Goal: Task Accomplishment & Management: Use online tool/utility

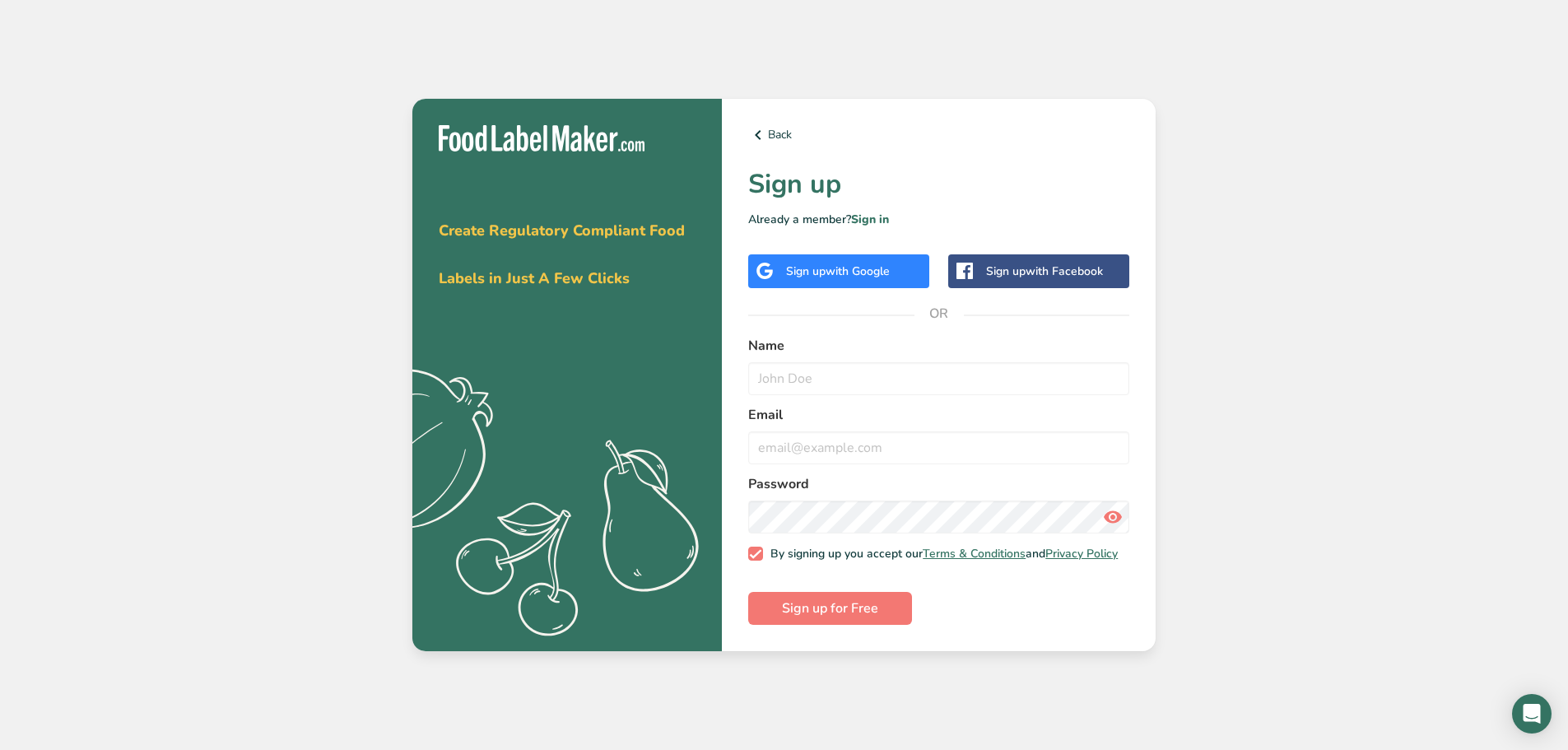
click at [890, 273] on span "with Google" at bounding box center [857, 271] width 64 height 16
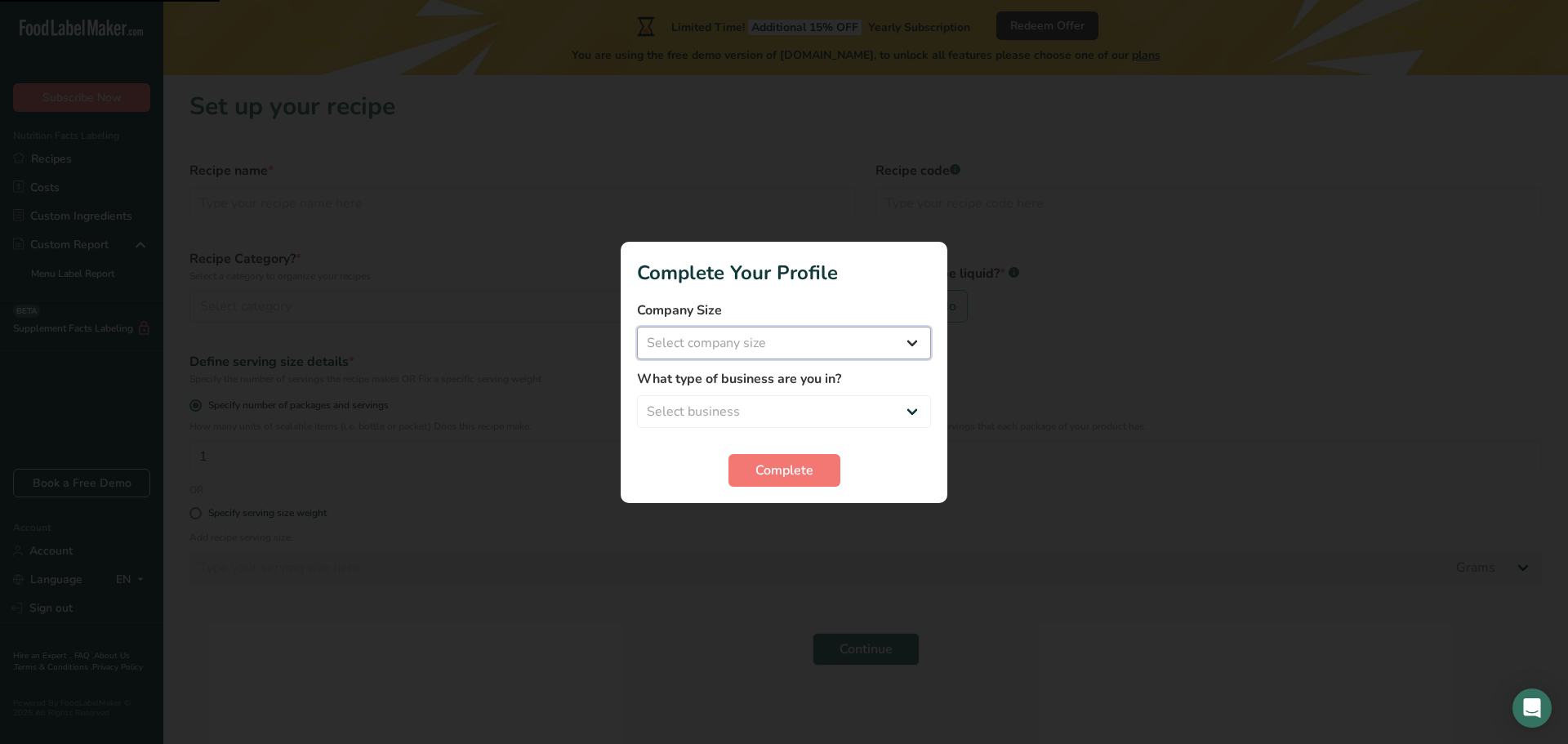
click at [840, 352] on select "Select company size Fewer than 10 Employees 10 to 50 Employees 51 to 500 Employ…" at bounding box center [784, 342] width 294 height 32
select select "1"
click at [637, 327] on select "Select company size Fewer than 10 Employees 10 to 50 Employees 51 to 500 Employ…" at bounding box center [784, 342] width 294 height 32
click at [822, 409] on select "Select business Packaged Food Manufacturer Restaurant & Cafe Bakery Meal Plans …" at bounding box center [784, 411] width 294 height 32
select select "8"
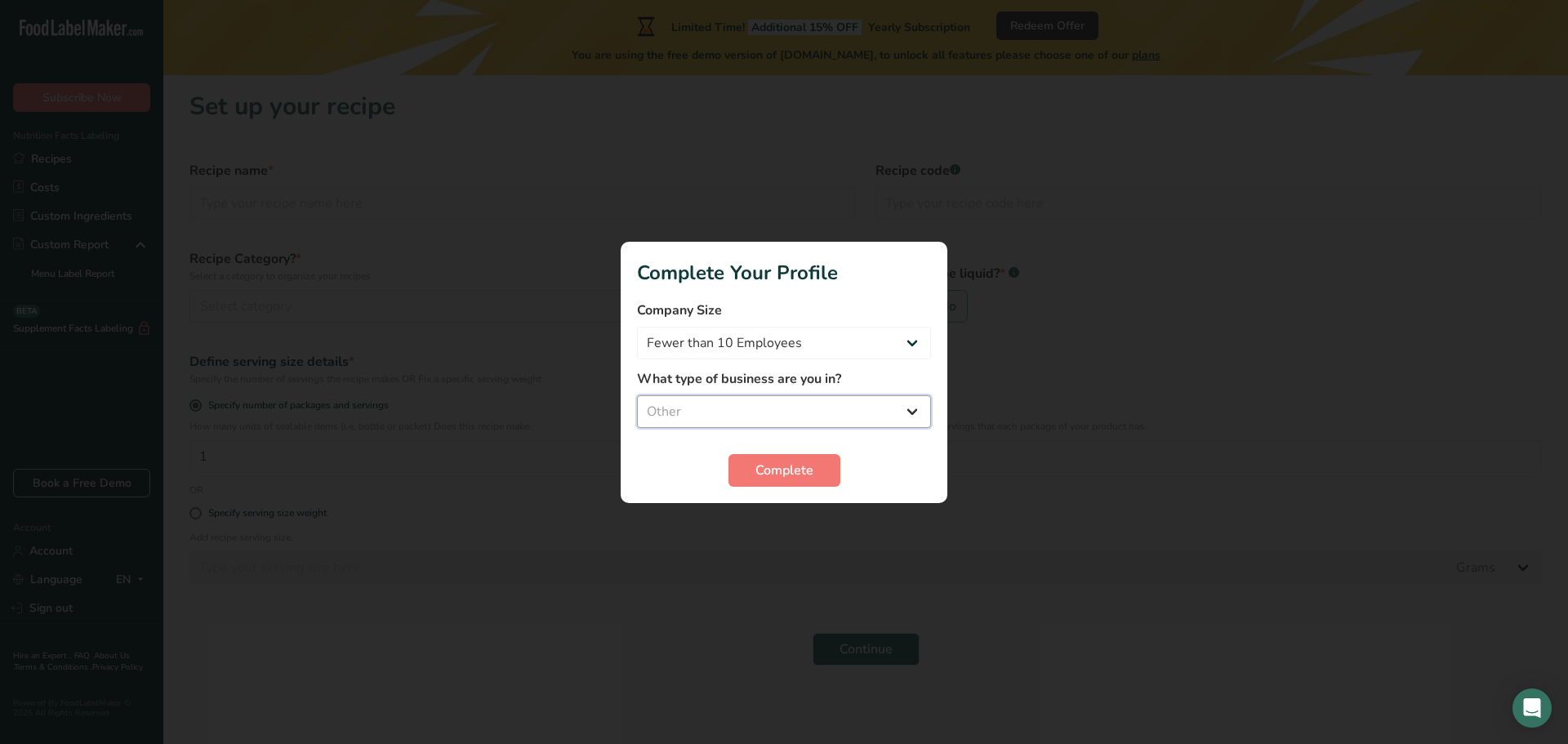
click at [637, 396] on select "Select business Packaged Food Manufacturer Restaurant & Cafe Bakery Meal Plans …" at bounding box center [784, 411] width 294 height 32
click at [767, 486] on button "Complete" at bounding box center [784, 470] width 112 height 32
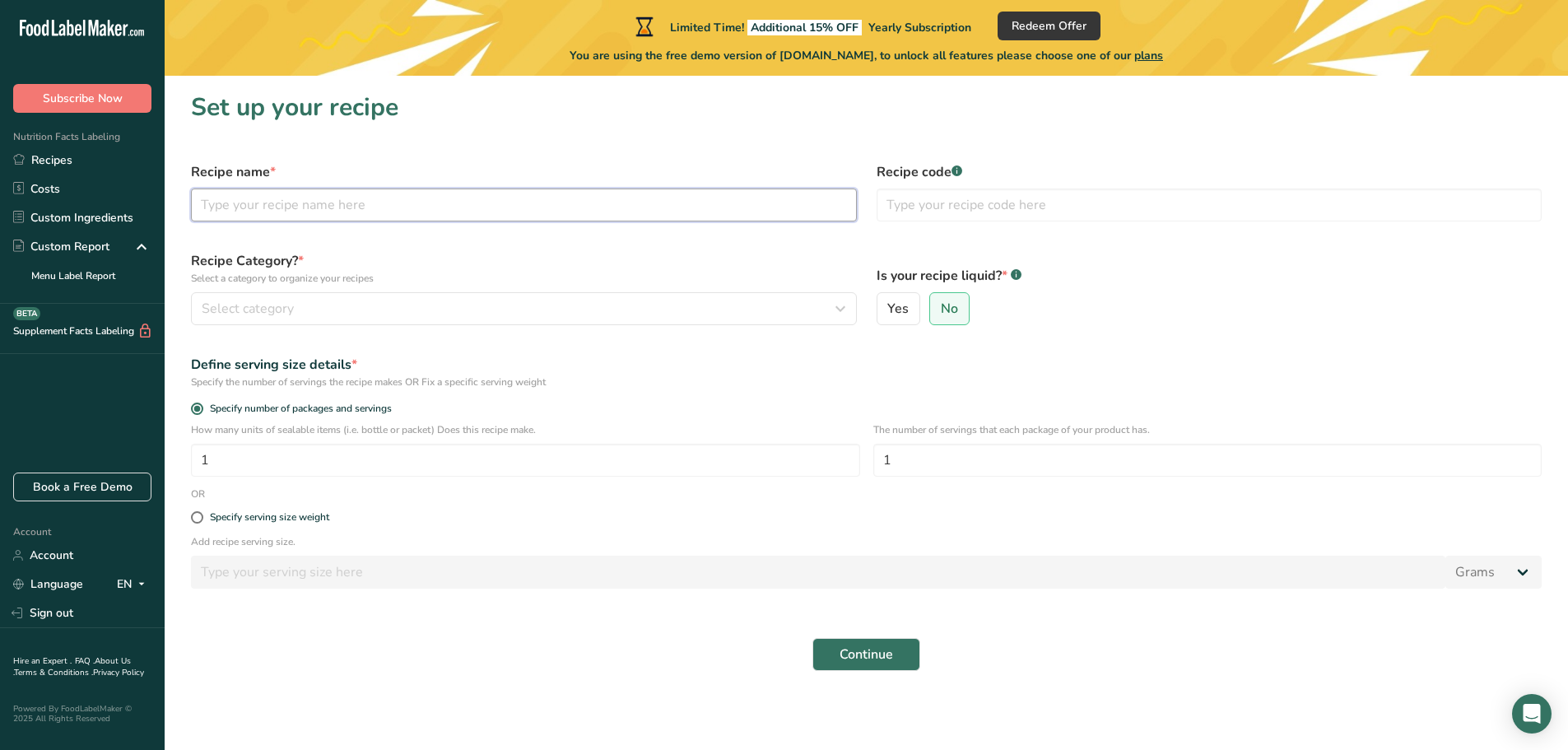
click at [328, 208] on input "text" at bounding box center [524, 204] width 666 height 33
type input "Apple Pineapple Mango"
click at [477, 468] on input "1" at bounding box center [525, 460] width 669 height 33
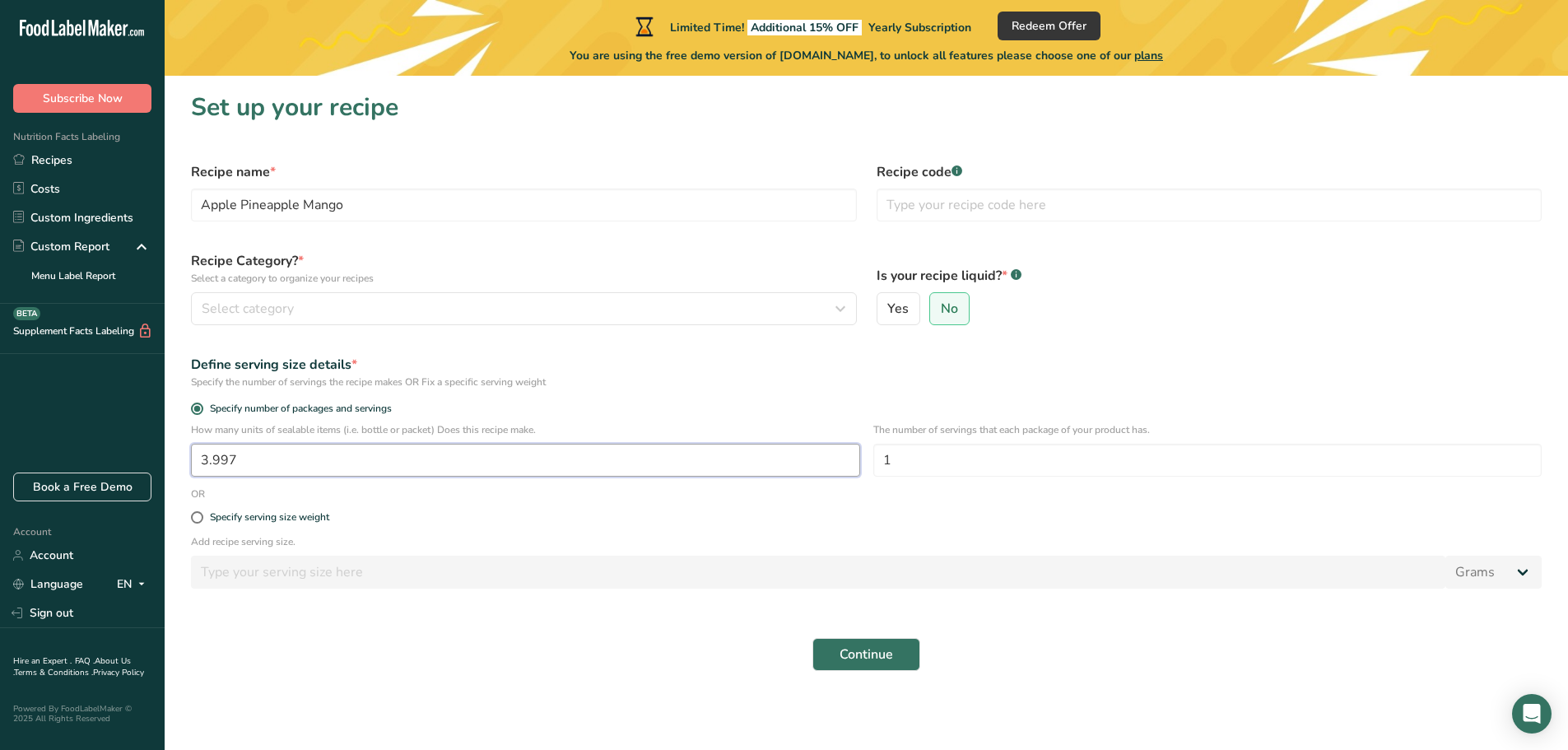
click at [766, 460] on input "3.997" at bounding box center [525, 460] width 669 height 33
type input "1"
